Goal: Task Accomplishment & Management: Complete application form

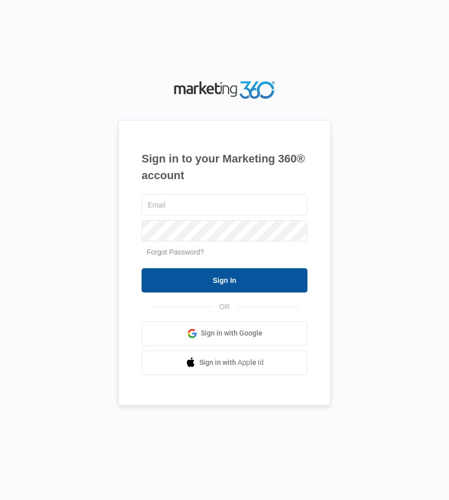
type input "[EMAIL_ADDRESS][DOMAIN_NAME]"
click at [232, 281] on input "Sign In" at bounding box center [225, 280] width 166 height 24
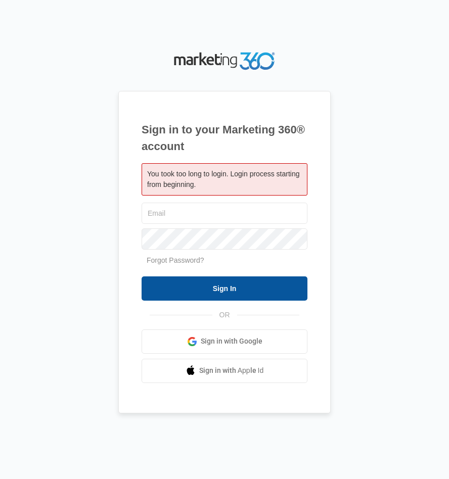
type input "[EMAIL_ADDRESS][DOMAIN_NAME]"
click at [231, 295] on input "Sign In" at bounding box center [225, 289] width 166 height 24
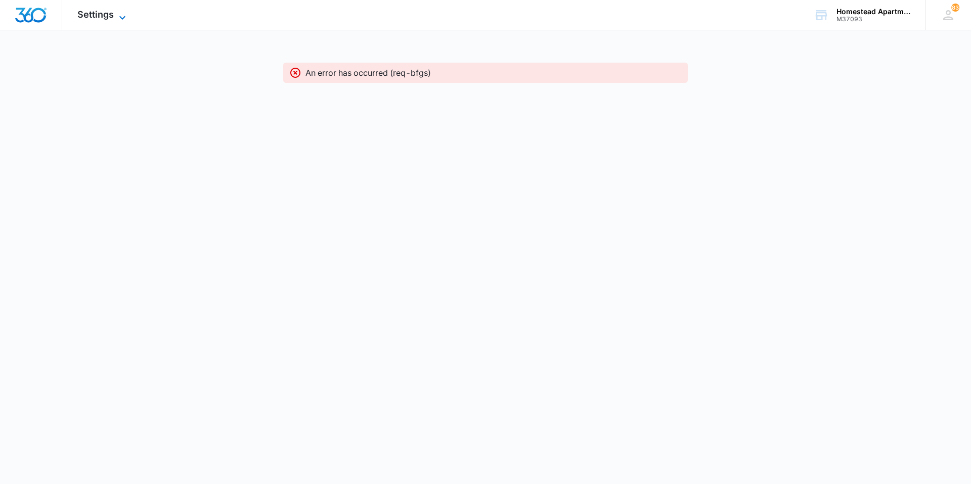
click at [120, 20] on icon at bounding box center [122, 18] width 12 height 12
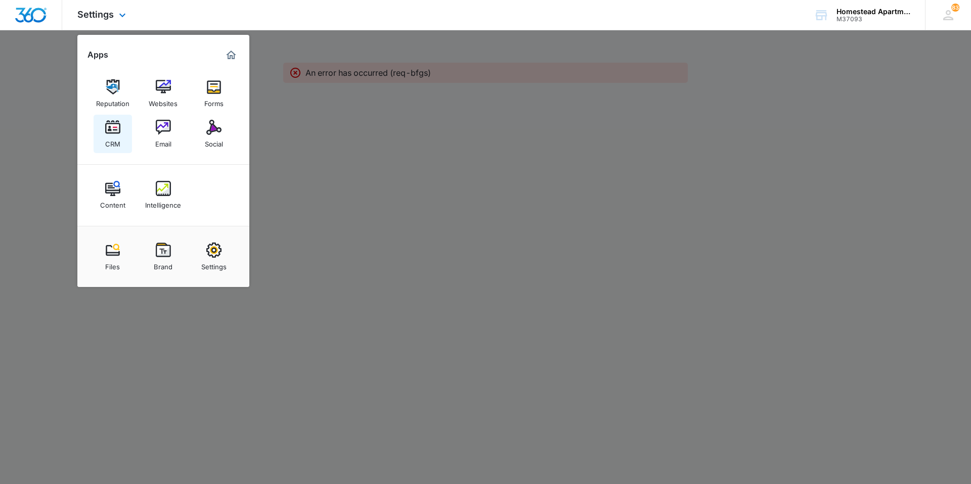
click at [105, 121] on img at bounding box center [112, 127] width 15 height 15
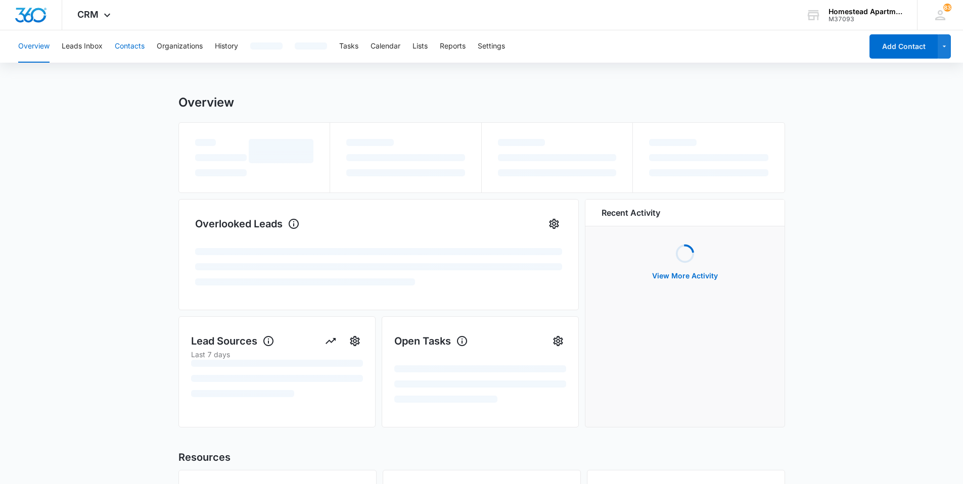
click at [129, 51] on button "Contacts" at bounding box center [130, 46] width 30 height 32
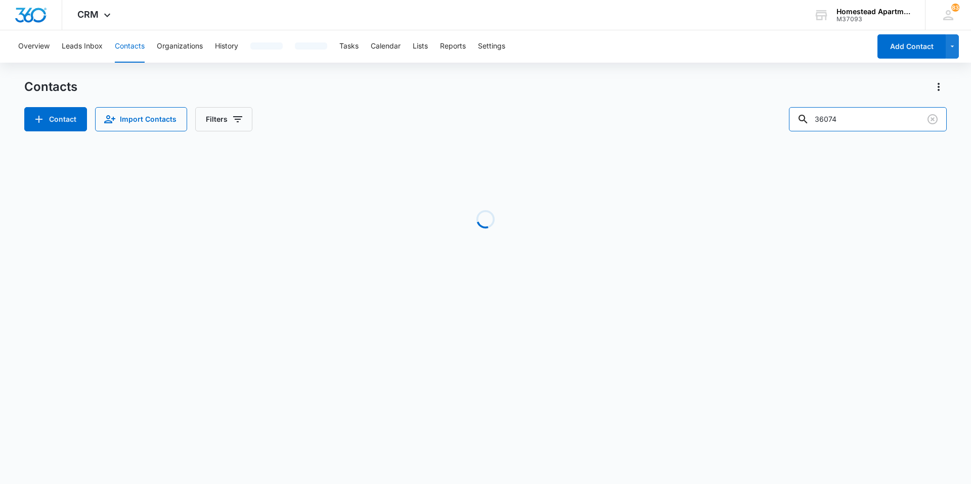
drag, startPoint x: 861, startPoint y: 126, endPoint x: 761, endPoint y: 126, distance: 99.6
click at [761, 126] on div "Contact Import Contacts Filters 36074" at bounding box center [485, 119] width 922 height 24
type input "36286"
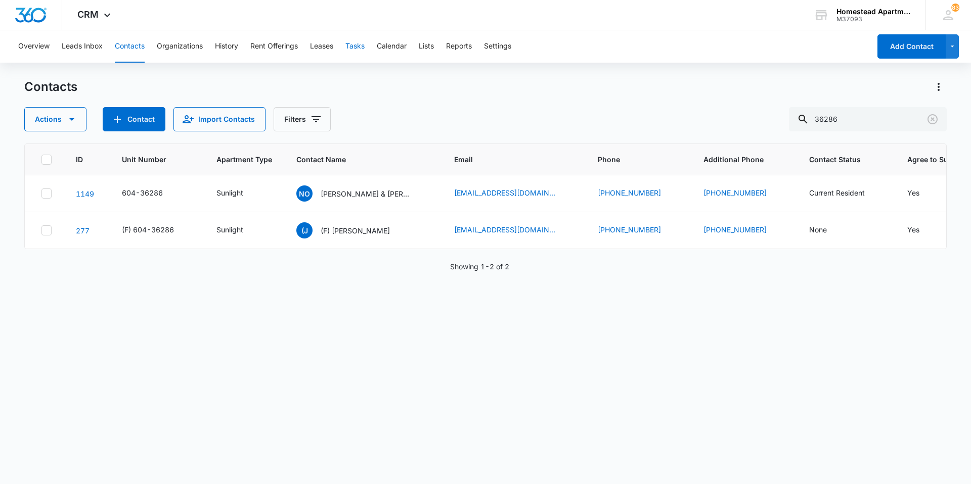
click at [354, 41] on button "Tasks" at bounding box center [354, 46] width 19 height 32
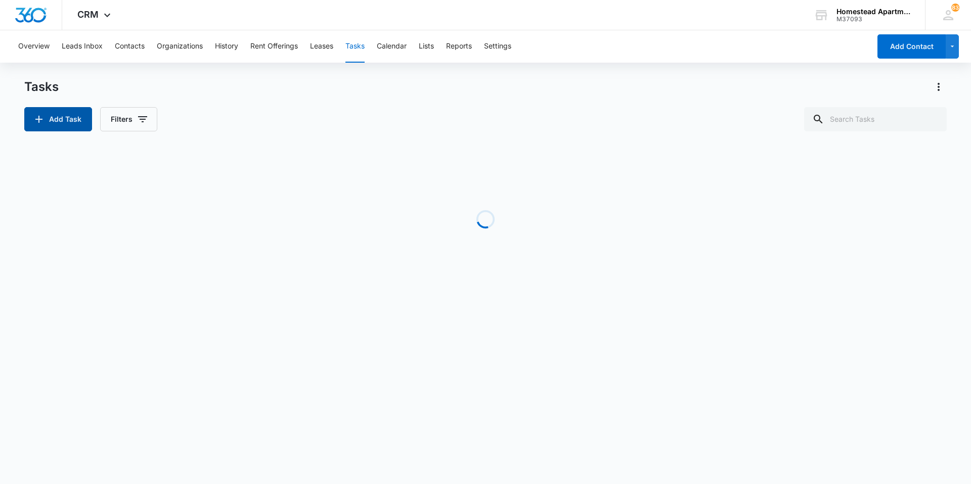
click at [61, 122] on button "Add Task" at bounding box center [58, 119] width 68 height 24
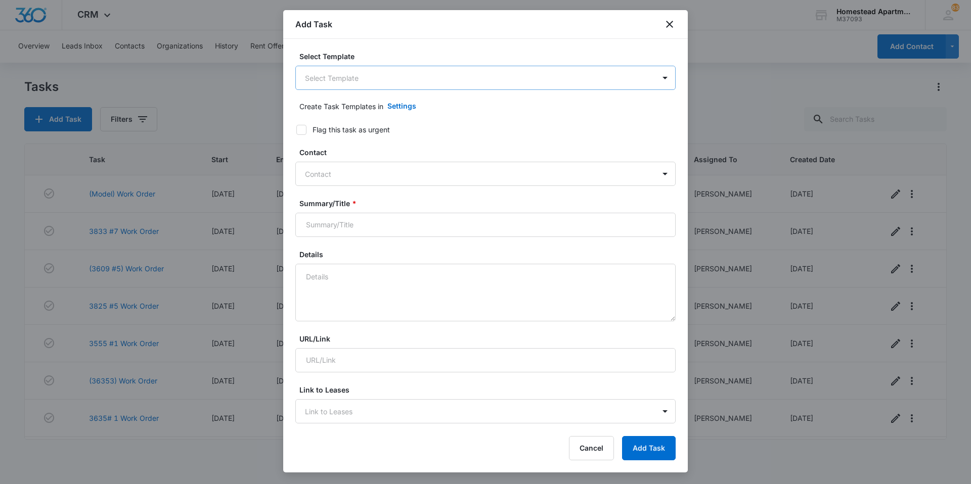
click at [414, 80] on body "CRM Apps Reputation Websites Forms CRM Email Social Content Intelligence Files …" at bounding box center [485, 242] width 971 height 484
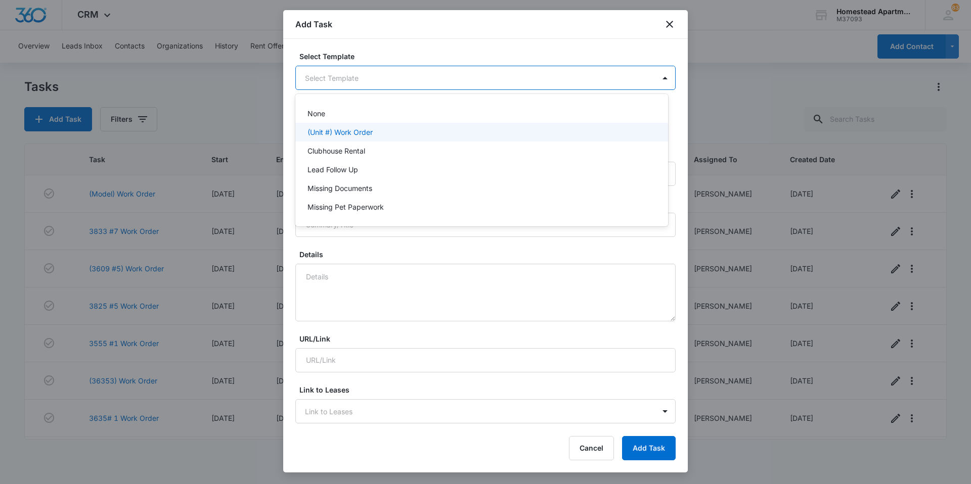
click at [361, 130] on p "(Unit #) Work Order" at bounding box center [339, 132] width 65 height 11
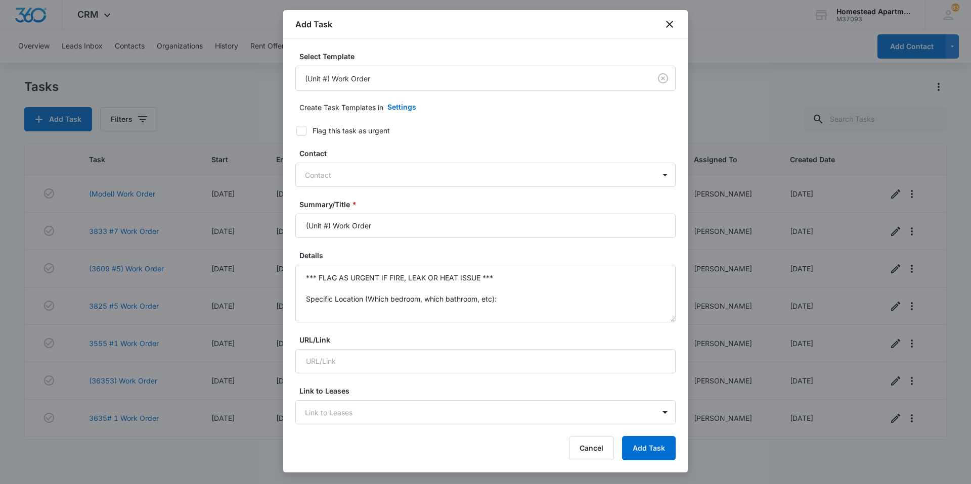
click at [299, 129] on icon at bounding box center [301, 130] width 9 height 9
click at [296, 129] on input "Flag this task as urgent" at bounding box center [292, 130] width 7 height 7
checkbox input "true"
click at [326, 177] on div at bounding box center [479, 175] width 349 height 13
type input "[PERSON_NAME]"
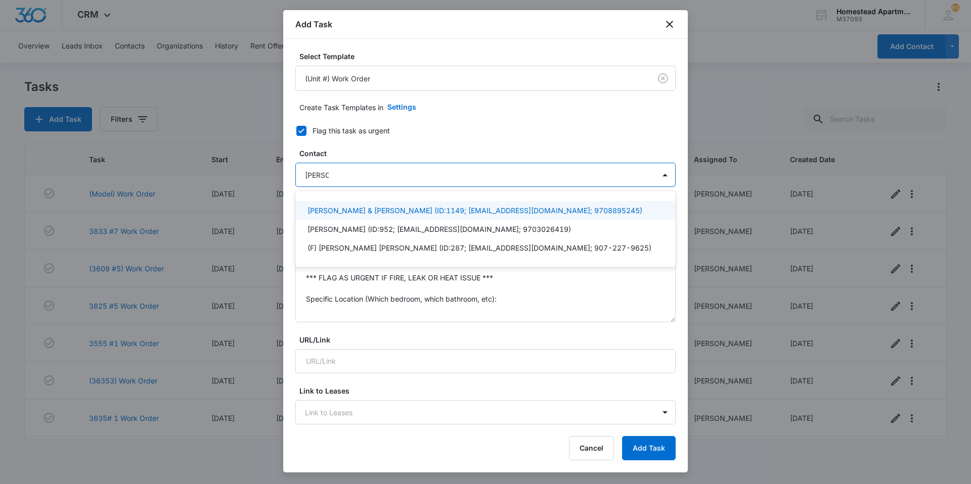
click at [380, 208] on p "[PERSON_NAME] & [PERSON_NAME] (ID:1149; [EMAIL_ADDRESS][DOMAIN_NAME]; 970889524…" at bounding box center [474, 210] width 335 height 11
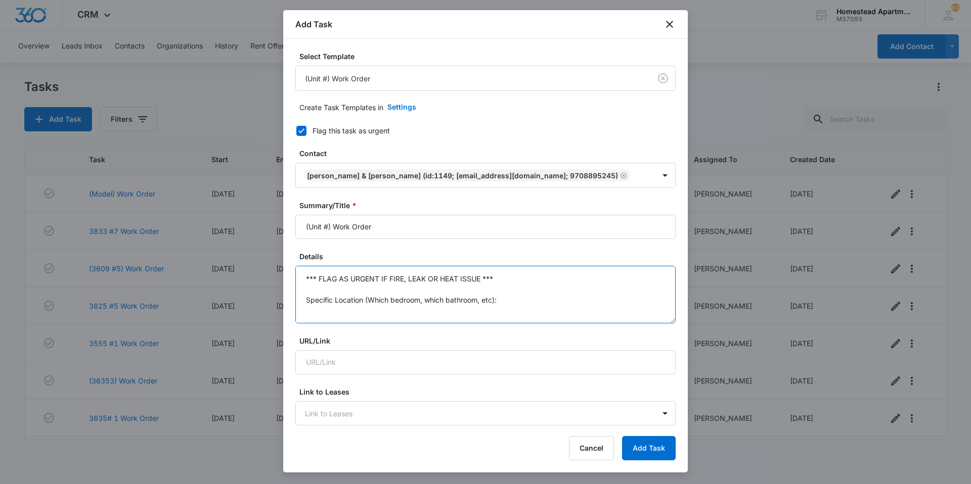
click at [363, 298] on textarea "*** FLAG AS URGENT IF FIRE, LEAK OR HEAT ISSUE *** Specific Location (Which bed…" at bounding box center [485, 295] width 380 height 58
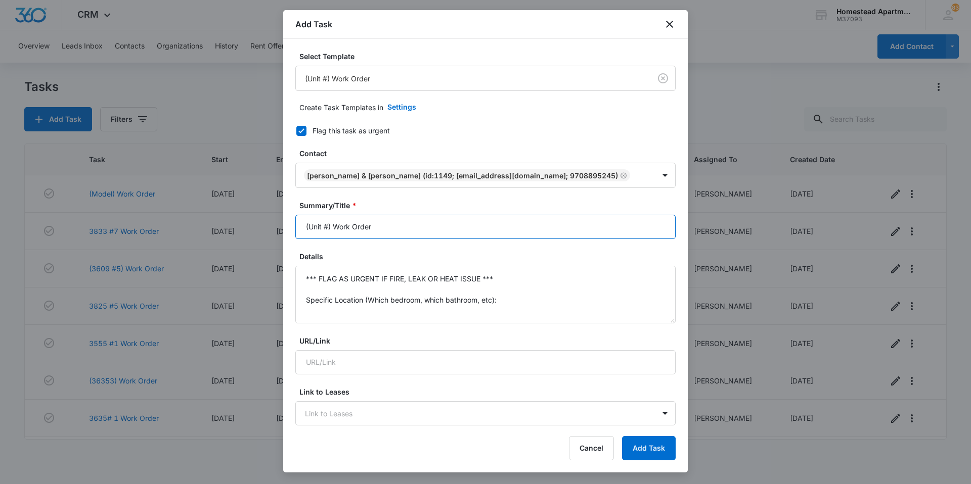
drag, startPoint x: 332, startPoint y: 229, endPoint x: 251, endPoint y: 232, distance: 80.4
click at [251, 232] on body "CRM Apps Reputation Websites Forms CRM Email Social Content Intelligence Files …" at bounding box center [485, 242] width 971 height 484
type input "3628 #6 Work Order"
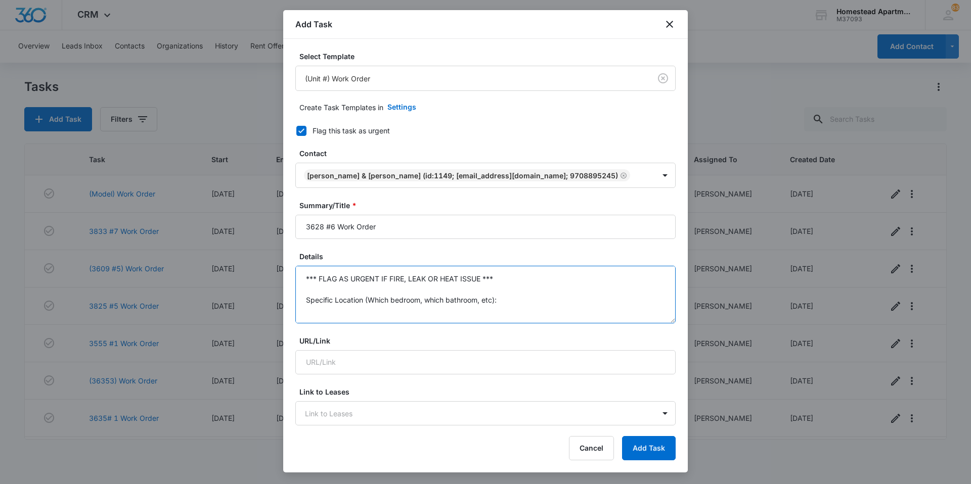
click at [309, 283] on textarea "*** FLAG AS URGENT IF FIRE, LEAK OR HEAT ISSUE *** Specific Location (Which bed…" at bounding box center [485, 295] width 380 height 58
drag, startPoint x: 309, startPoint y: 283, endPoint x: 289, endPoint y: 251, distance: 37.7
click at [289, 251] on div "Select Template (Unit #) Work Order Create Task Templates in Settings Flag this…" at bounding box center [485, 232] width 404 height 387
type textarea "Florescent kitchen light is out. A/C not working, tenant set is at 70 degrees b…"
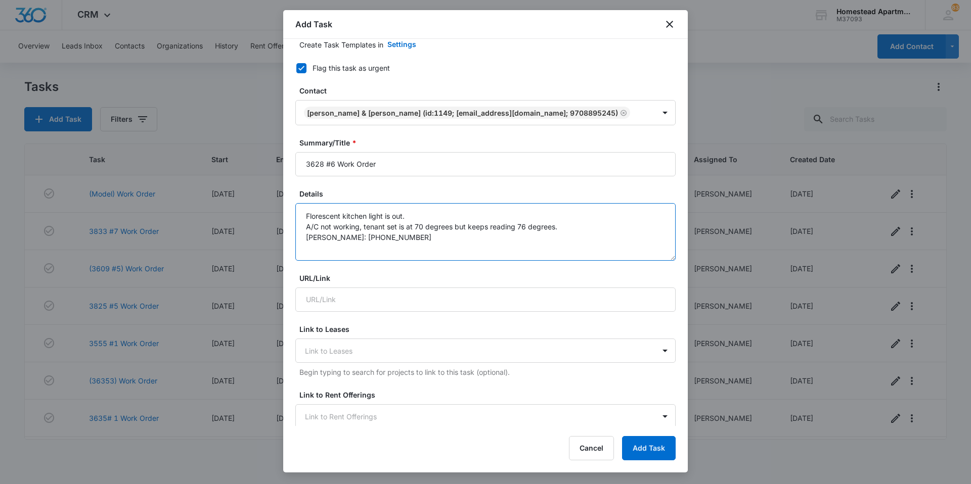
scroll to position [455, 0]
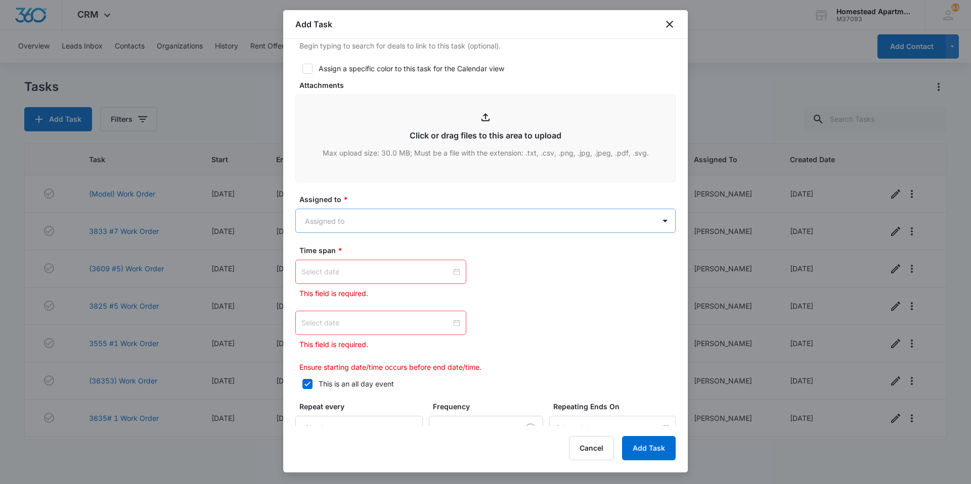
type textarea "Florescent kitchen light is out. A/C not working, tenant set is at 70 degrees b…"
click at [403, 209] on body "CRM Apps Reputation Websites Forms CRM Email Social Content Intelligence Files …" at bounding box center [485, 242] width 971 height 484
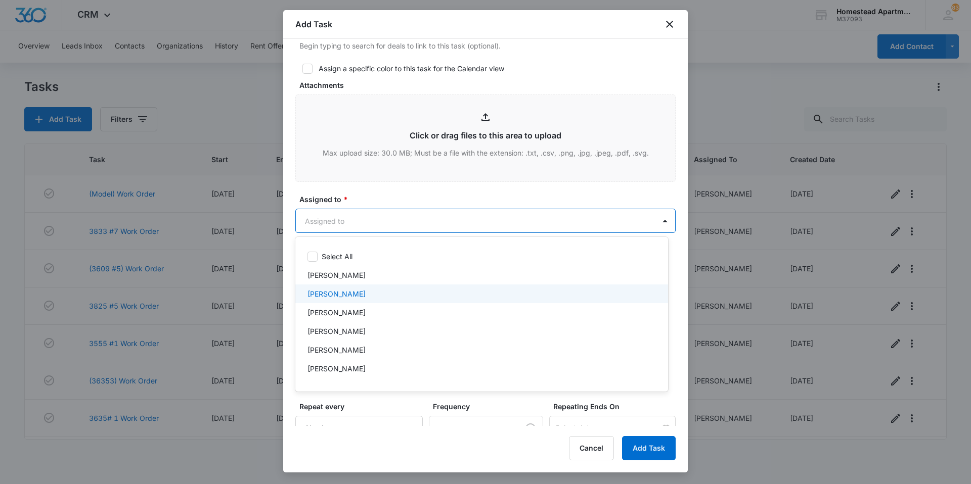
click at [384, 287] on div "[PERSON_NAME]" at bounding box center [481, 294] width 373 height 19
click at [372, 190] on div at bounding box center [485, 242] width 971 height 484
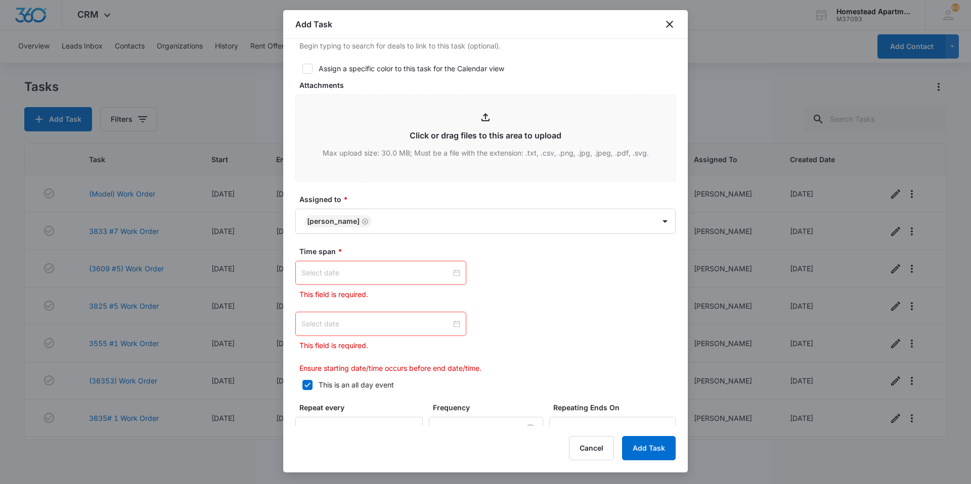
click at [449, 269] on div at bounding box center [380, 272] width 159 height 11
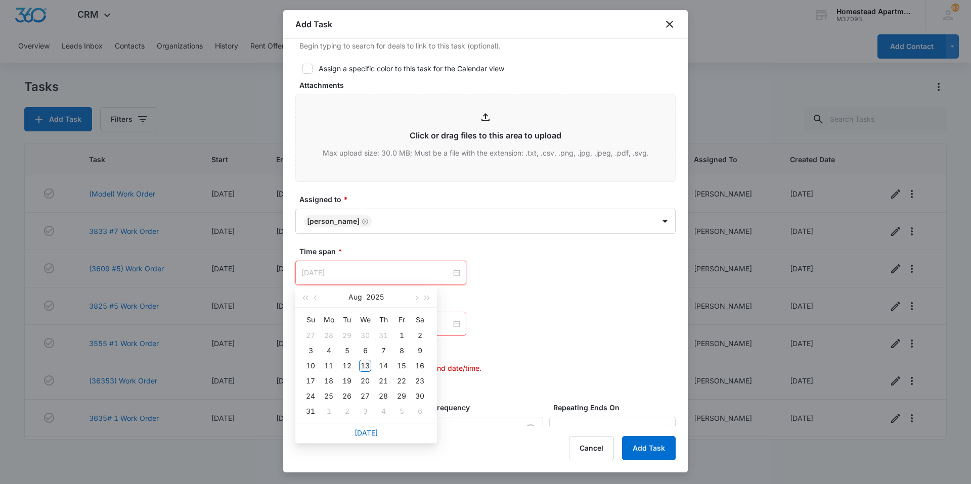
type input "[DATE]"
click at [363, 365] on div "13" at bounding box center [365, 366] width 12 height 12
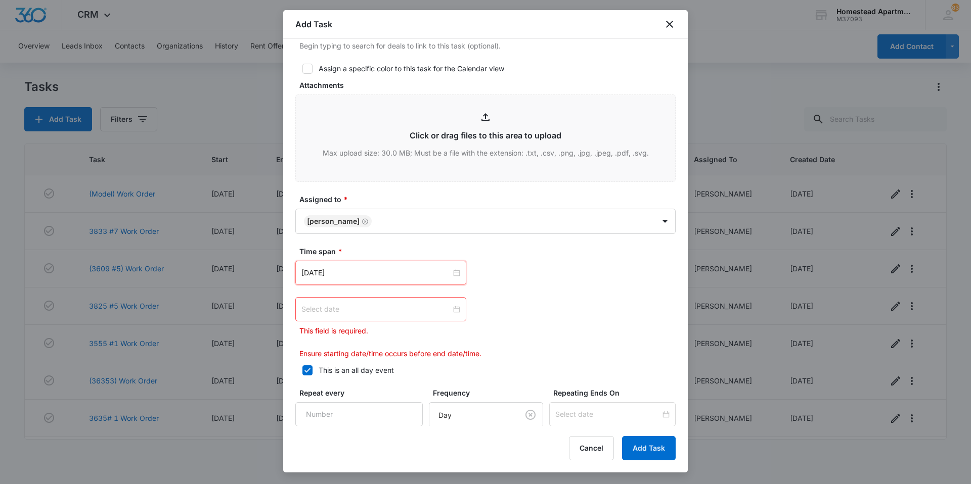
click at [376, 309] on input at bounding box center [376, 309] width 150 height 11
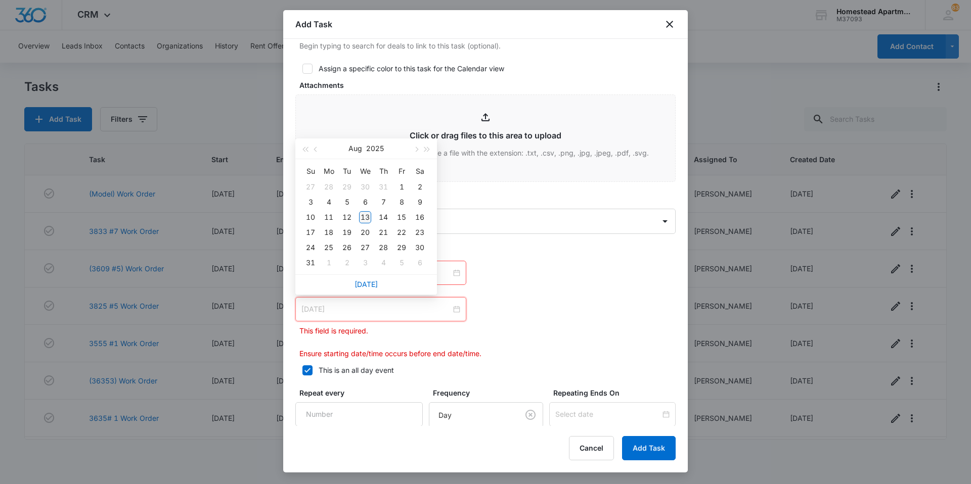
type input "[DATE]"
click at [365, 220] on div "13" at bounding box center [365, 217] width 12 height 12
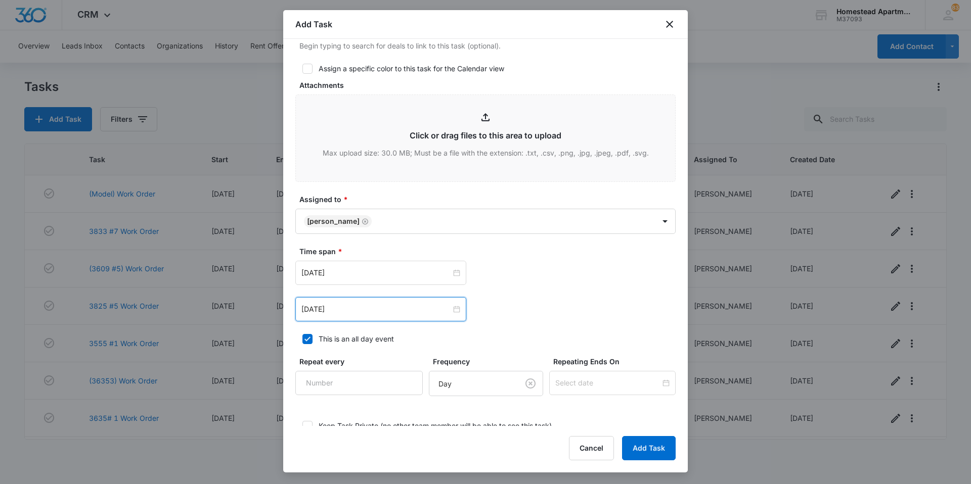
click at [494, 268] on div "[DATE] [DATE] Su Mo Tu We Th Fr Sa 27 28 29 30 31 1 2 3 4 5 6 7 8 9 10 11 12 13…" at bounding box center [485, 273] width 380 height 24
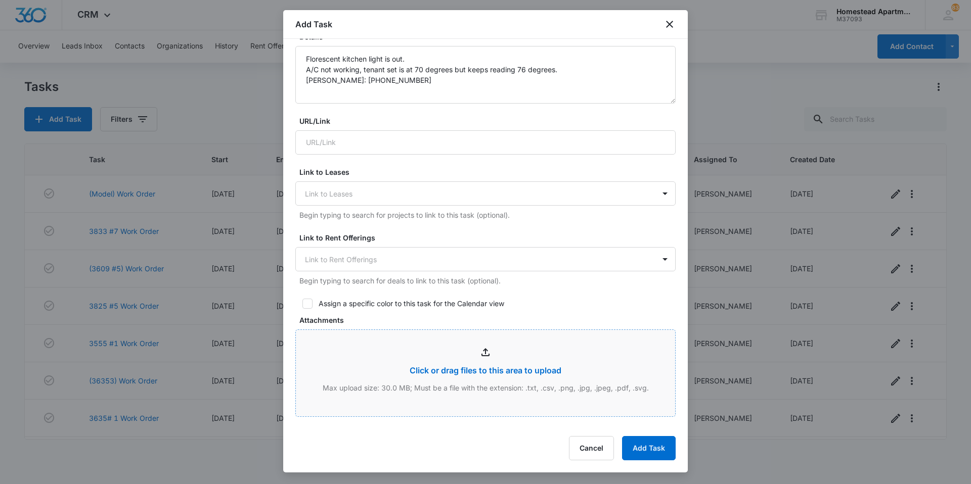
scroll to position [0, 0]
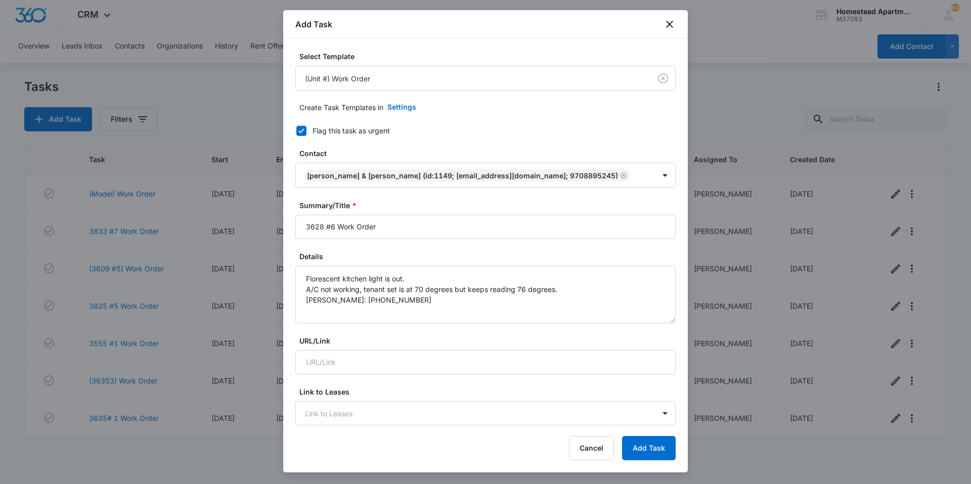
click at [412, 447] on div "Cancel Add Task" at bounding box center [485, 448] width 380 height 24
click at [656, 458] on button "Add Task" at bounding box center [649, 448] width 54 height 24
